Goal: Information Seeking & Learning: Learn about a topic

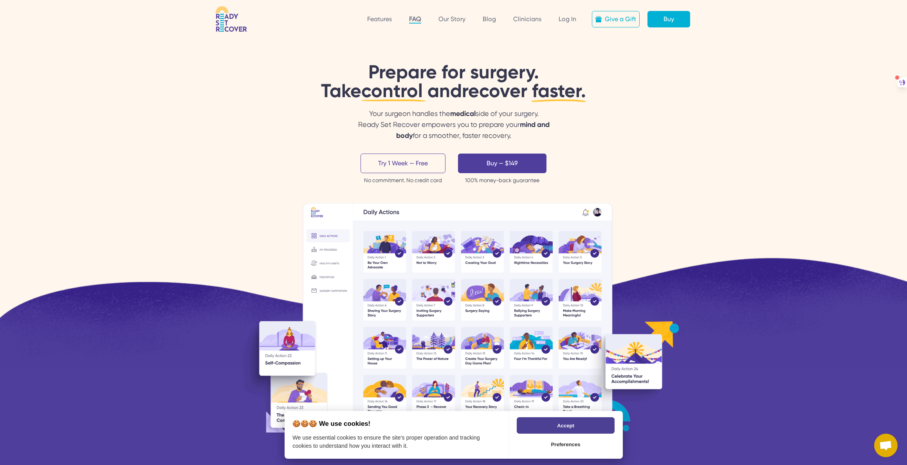
click at [418, 20] on link "FAQ" at bounding box center [415, 19] width 12 height 8
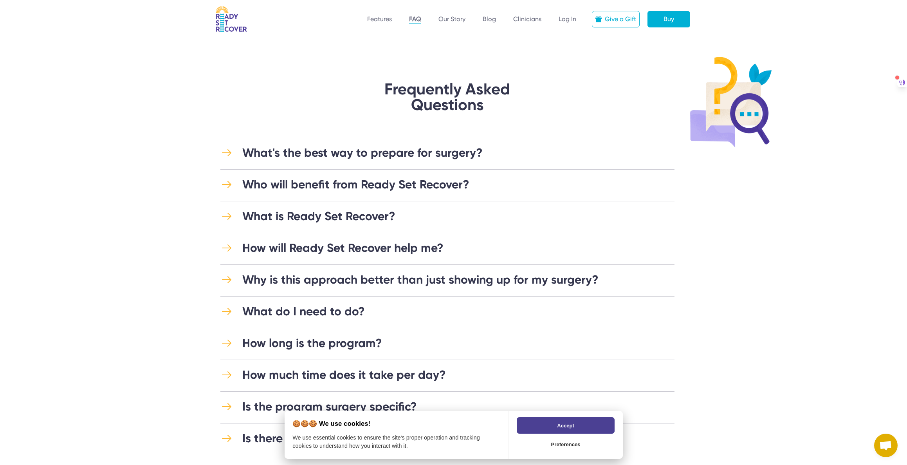
click at [399, 151] on div "What's the best way to prepare for surgery?" at bounding box center [362, 153] width 240 height 14
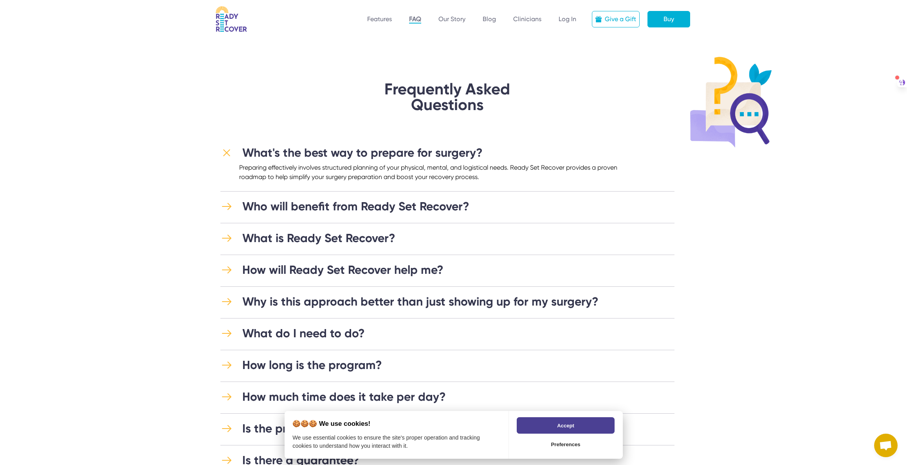
click at [404, 157] on div "What's the best way to prepare for surgery?" at bounding box center [362, 153] width 240 height 14
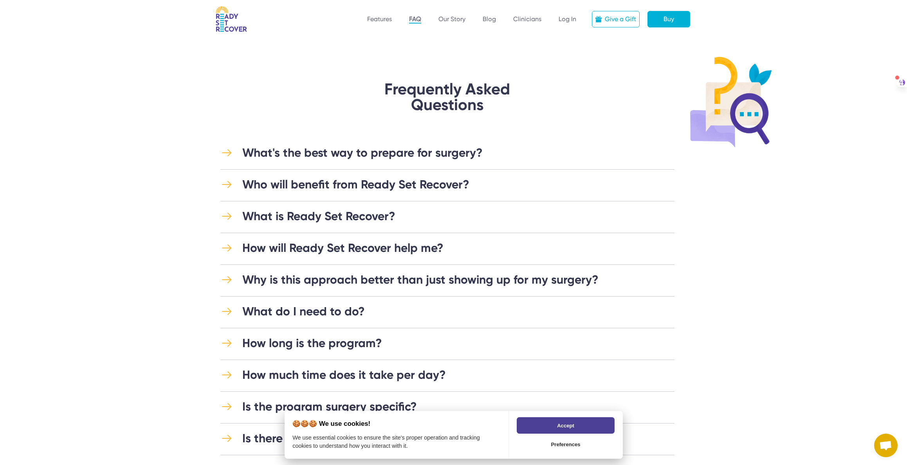
click at [379, 184] on div "Who will benefit from Ready Set Recover?" at bounding box center [355, 184] width 227 height 14
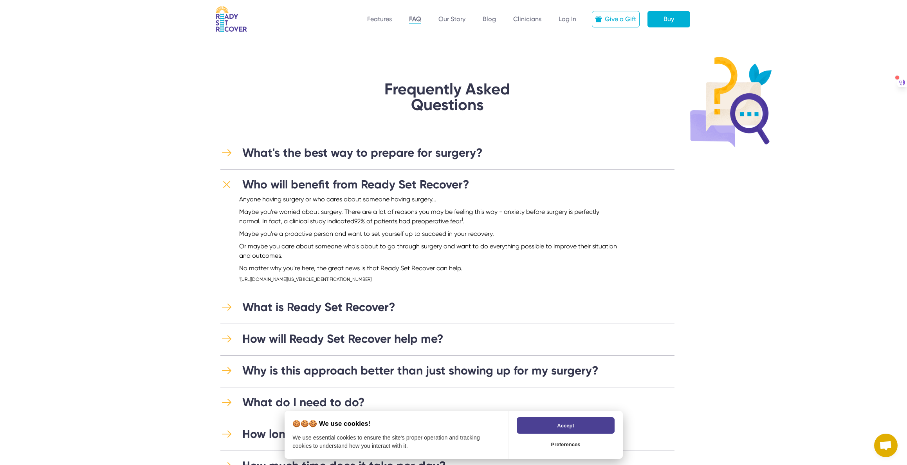
click at [379, 185] on div "Who will benefit from Ready Set Recover?" at bounding box center [355, 184] width 227 height 14
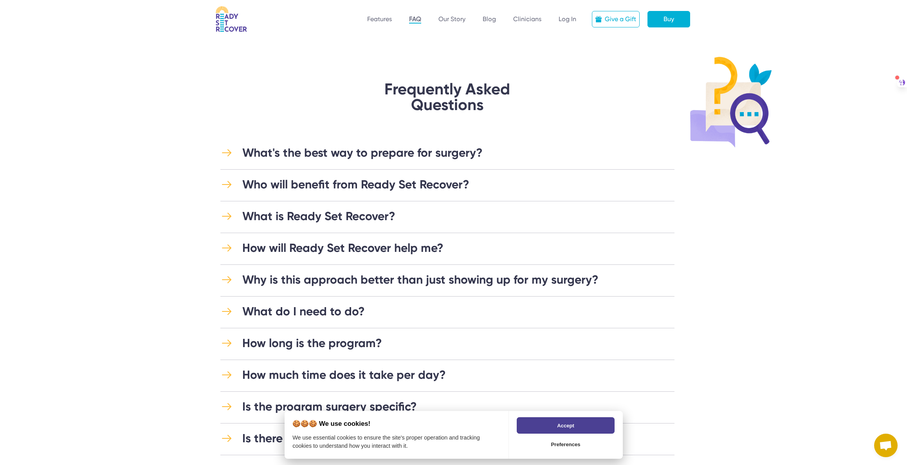
click at [348, 218] on div "What is Ready Set Recover?" at bounding box center [318, 216] width 153 height 14
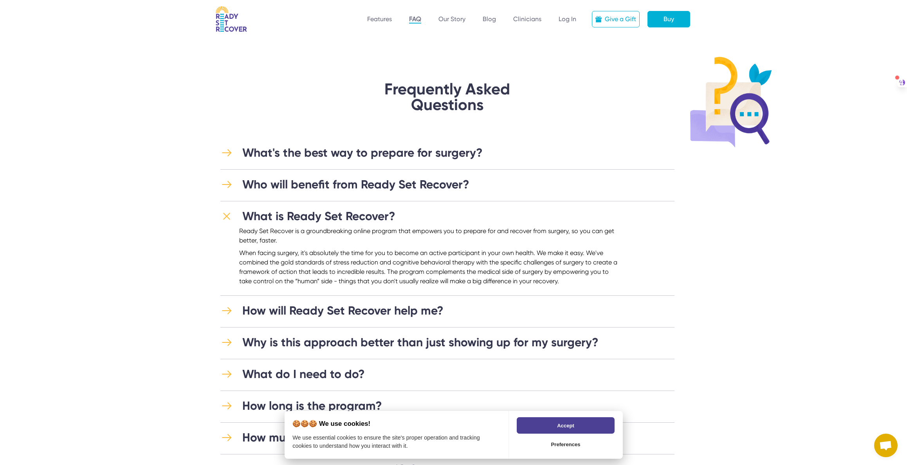
click at [348, 218] on div "What is Ready Set Recover?" at bounding box center [318, 216] width 153 height 14
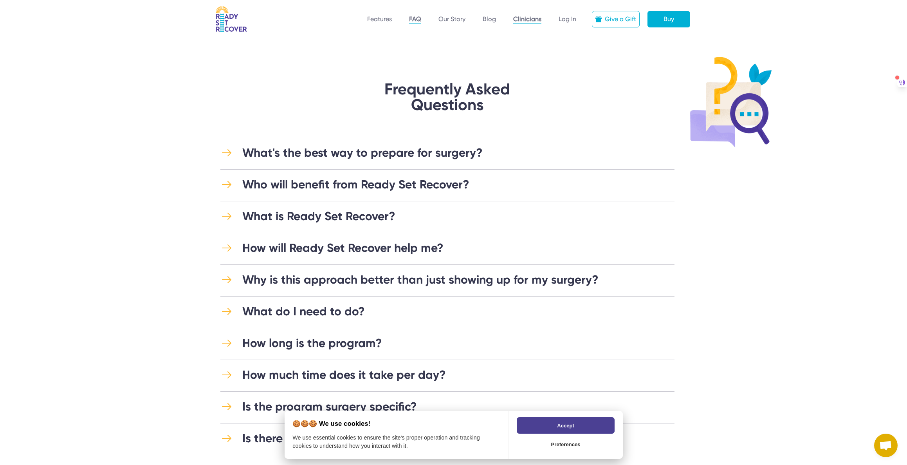
click at [531, 22] on link "Clinicians" at bounding box center [527, 19] width 28 height 8
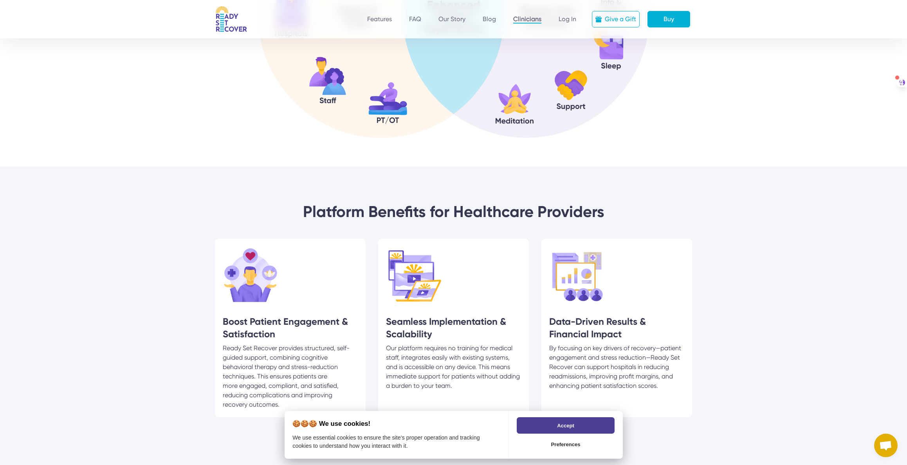
scroll to position [858, 0]
